Goal: Contribute content: Add original content to the website for others to see

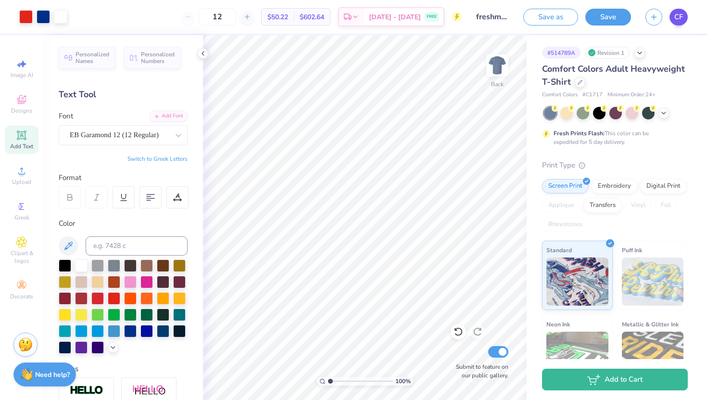
click at [682, 20] on span "CF" at bounding box center [678, 17] width 9 height 11
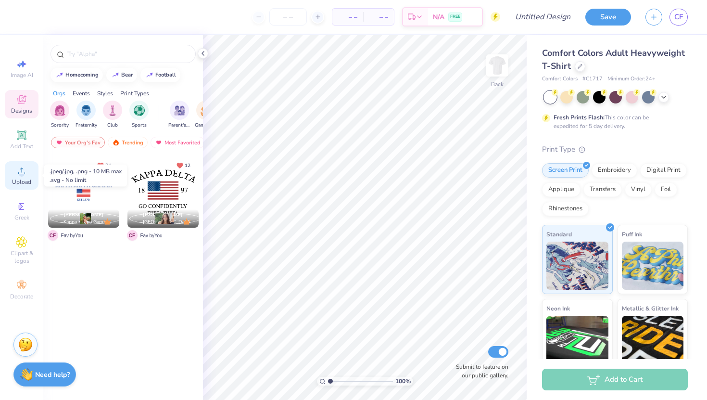
click at [23, 176] on icon at bounding box center [22, 171] width 12 height 12
click at [22, 183] on span "Upload" at bounding box center [21, 182] width 19 height 8
click at [493, 75] on img at bounding box center [497, 65] width 38 height 38
click at [21, 170] on icon at bounding box center [21, 170] width 7 height 7
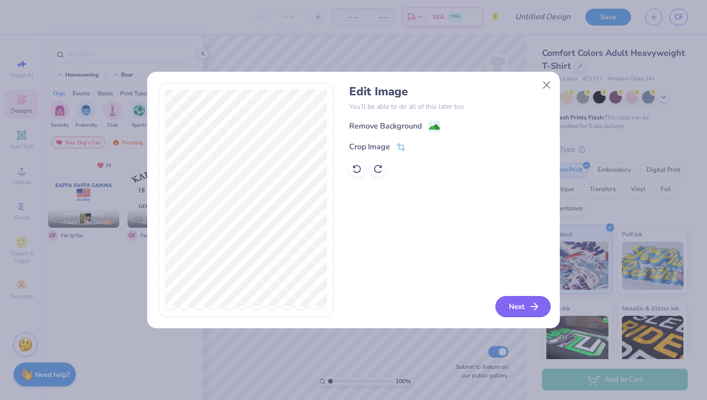
click at [525, 310] on button "Next" at bounding box center [522, 306] width 55 height 21
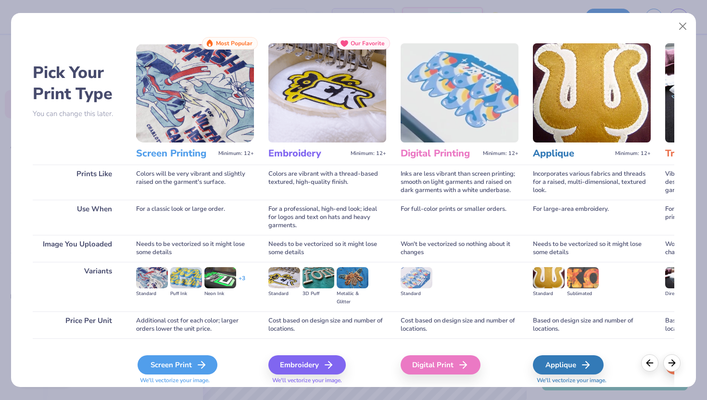
click at [181, 363] on div "Screen Print" at bounding box center [178, 364] width 80 height 19
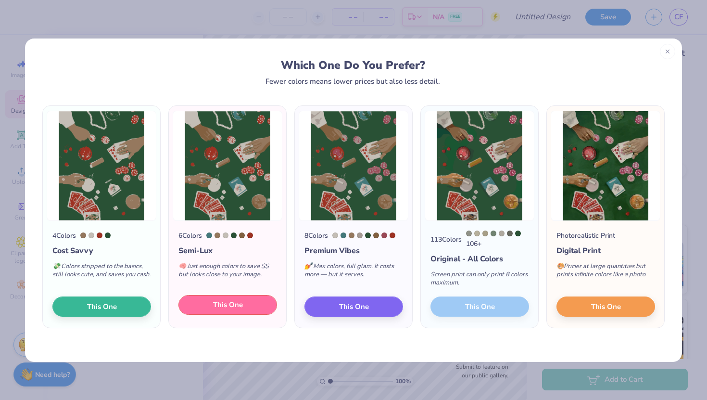
click at [251, 309] on button "This One" at bounding box center [227, 305] width 99 height 20
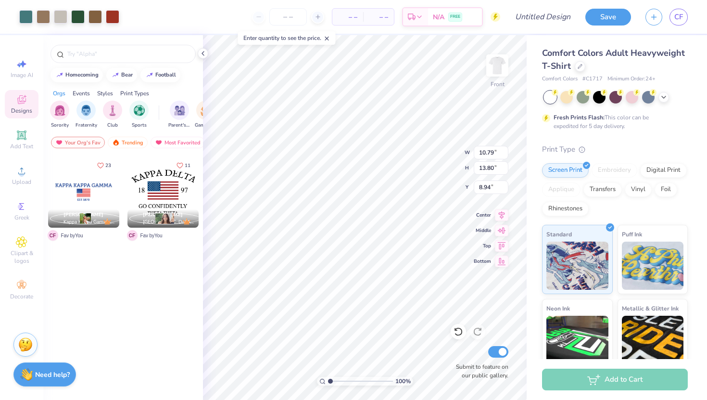
type input "10.79"
type input "13.80"
type input "5.37"
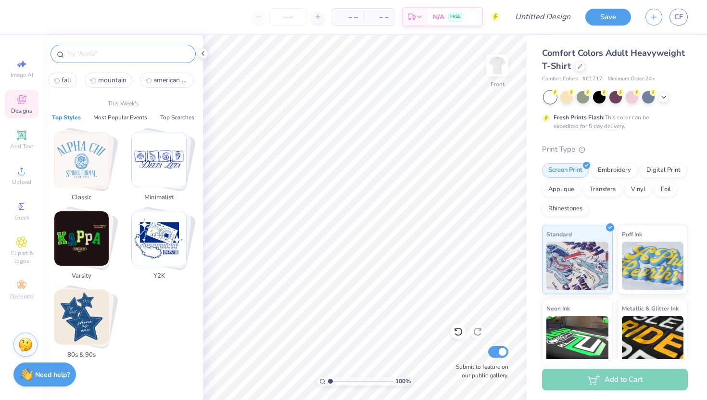
click at [89, 51] on input "text" at bounding box center [127, 54] width 123 height 10
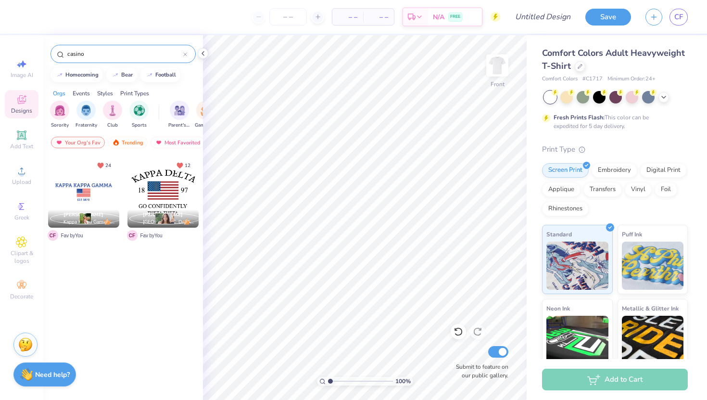
type input "casino"
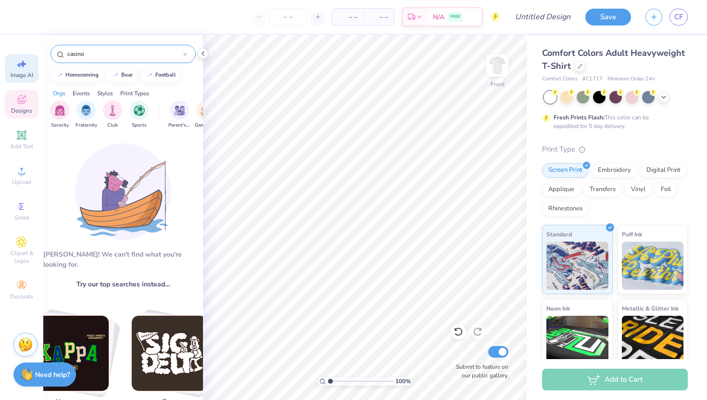
drag, startPoint x: 104, startPoint y: 51, endPoint x: 28, endPoint y: 56, distance: 76.1
click at [28, 56] on div "– – Per Item – – Total Est. Delivery N/A FREE Design Title Save CF Image AI Des…" at bounding box center [353, 200] width 707 height 400
type input "poker"
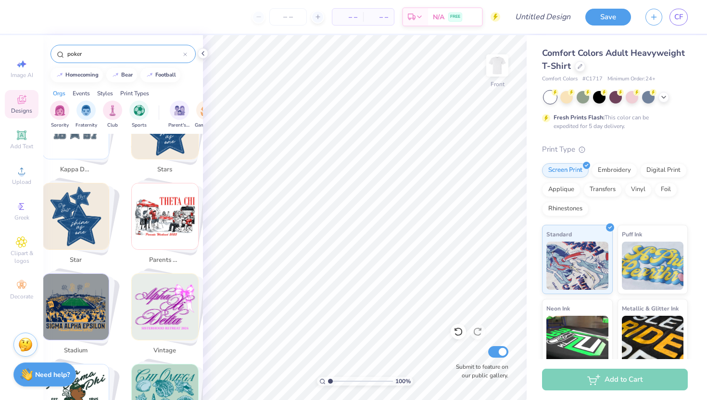
scroll to position [496, 0]
